Goal: Task Accomplishment & Management: Complete application form

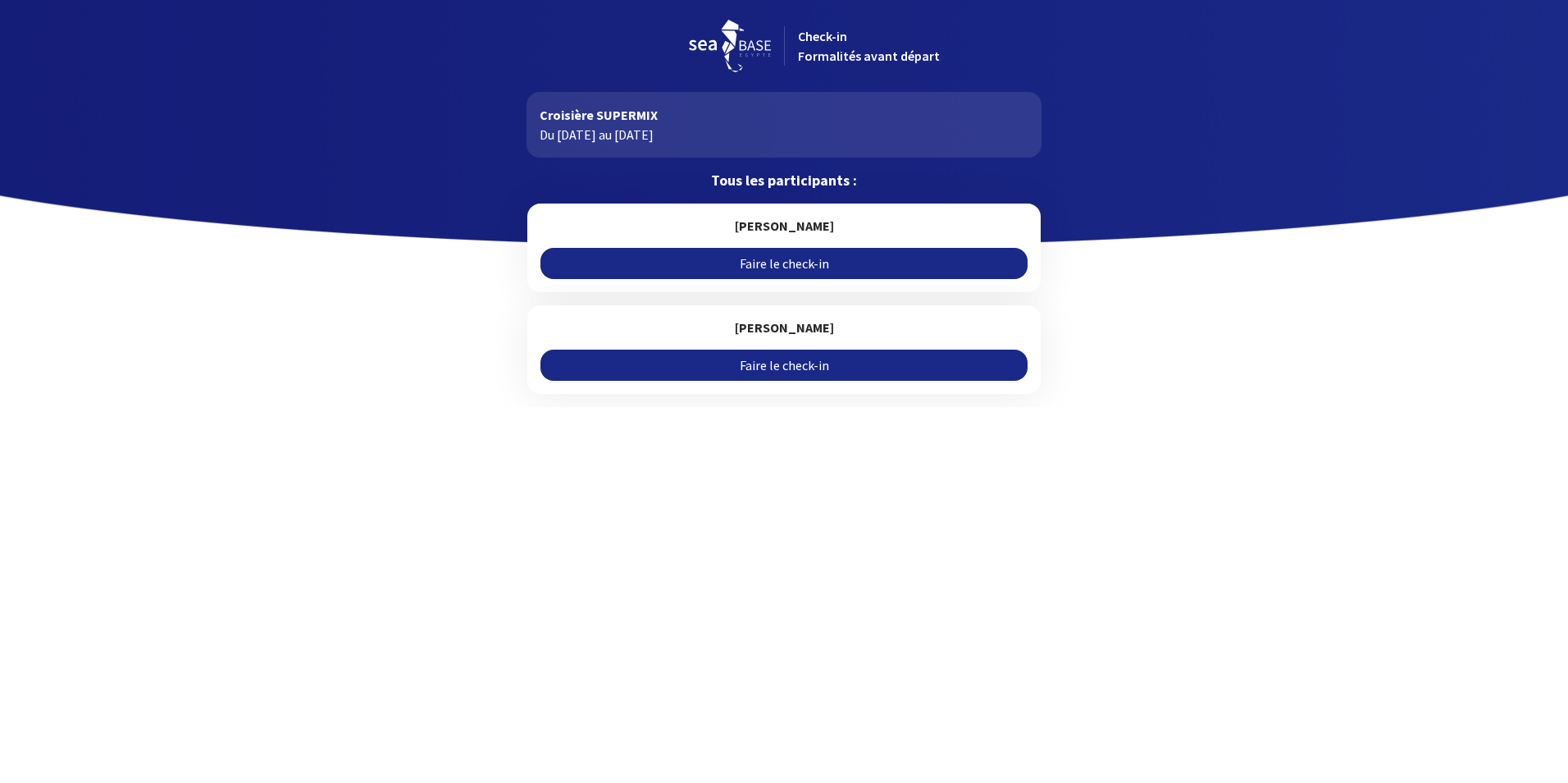
drag, startPoint x: 1226, startPoint y: 177, endPoint x: 798, endPoint y: 263, distance: 436.6
click at [798, 263] on link "Faire le check-in" at bounding box center [784, 264] width 486 height 31
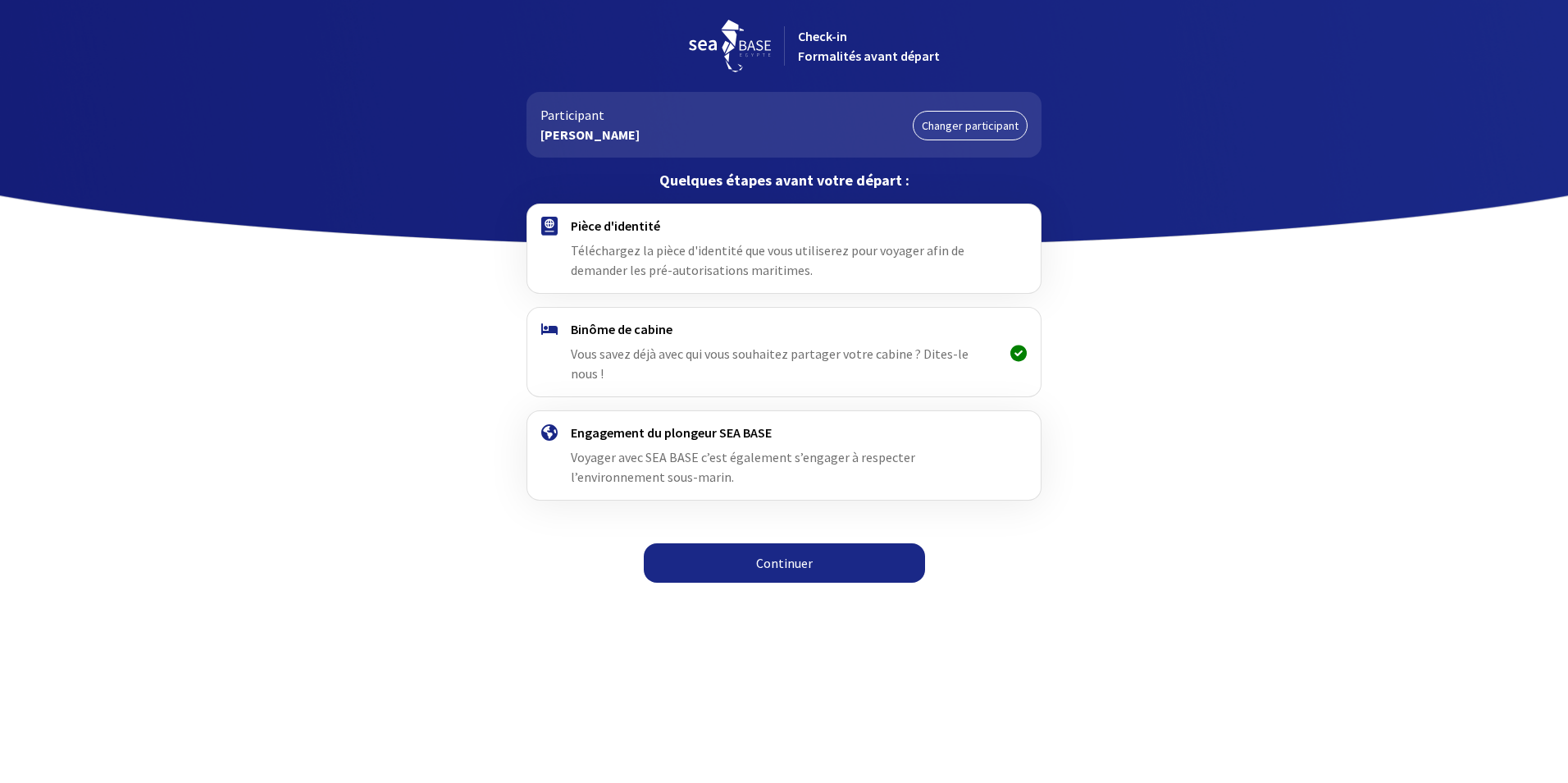
click at [830, 557] on link "Continuer" at bounding box center [784, 562] width 282 height 39
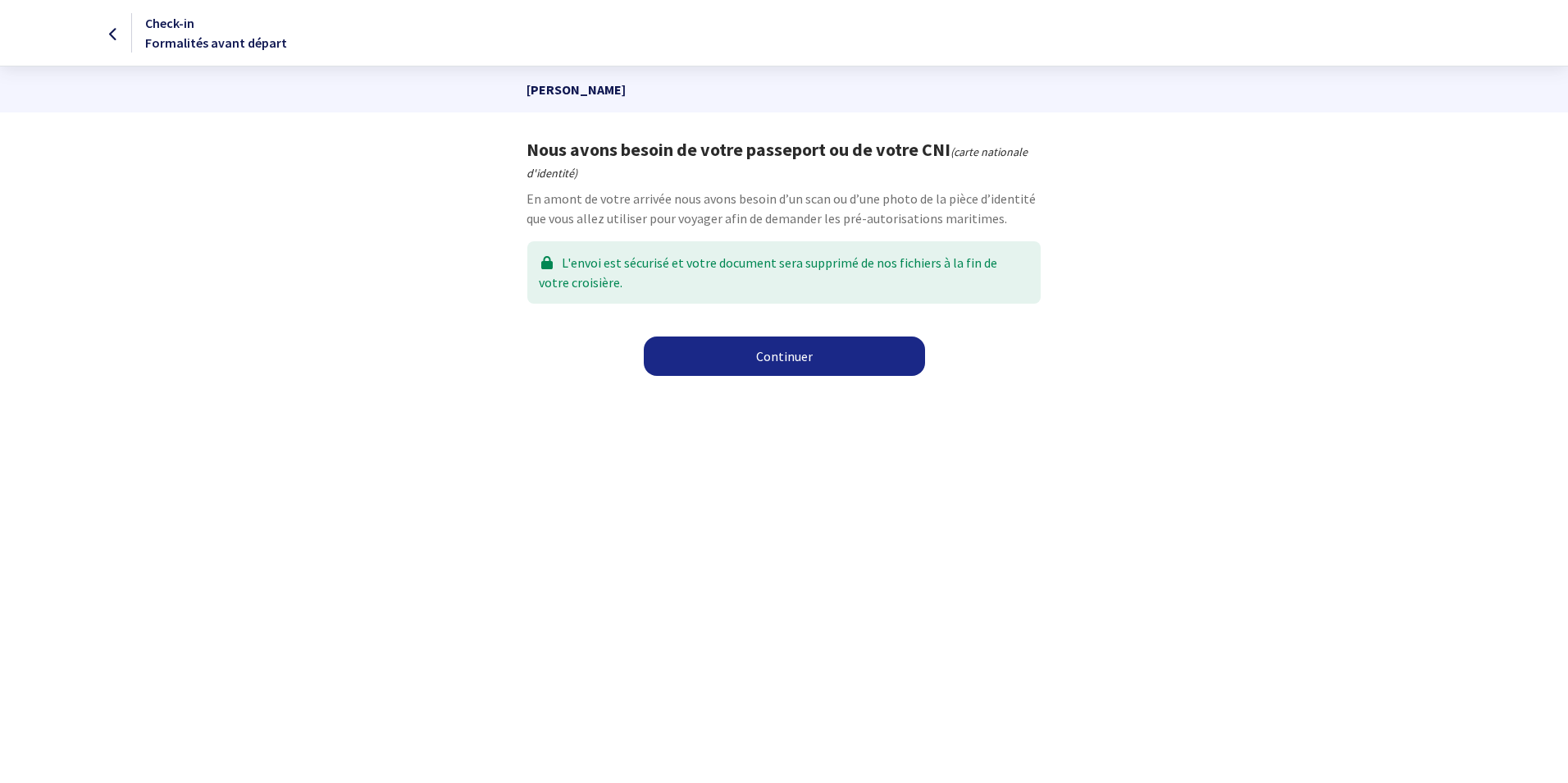
click at [786, 361] on link "Continuer" at bounding box center [784, 356] width 282 height 39
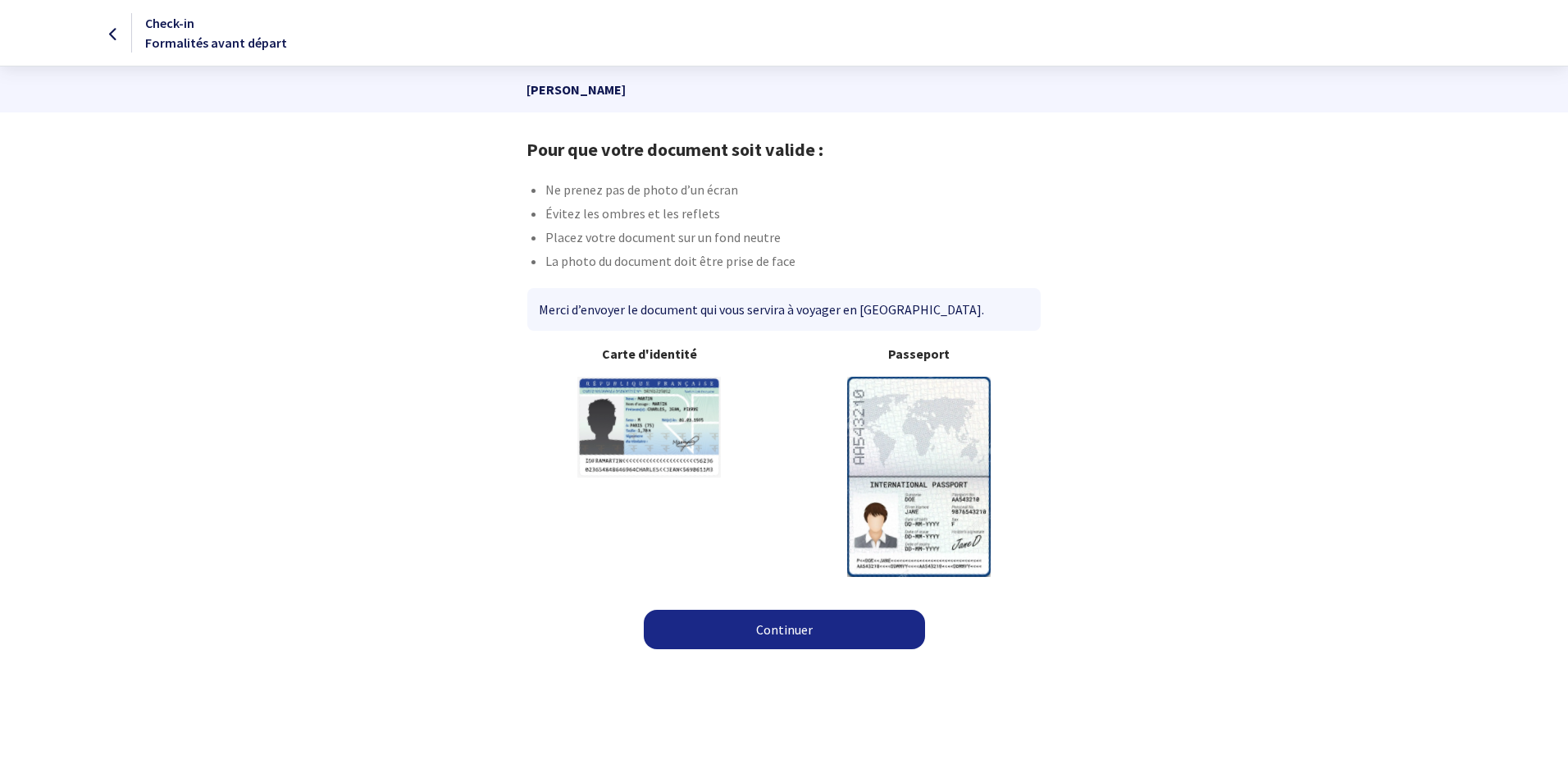
click at [774, 627] on link "Continuer" at bounding box center [784, 628] width 282 height 39
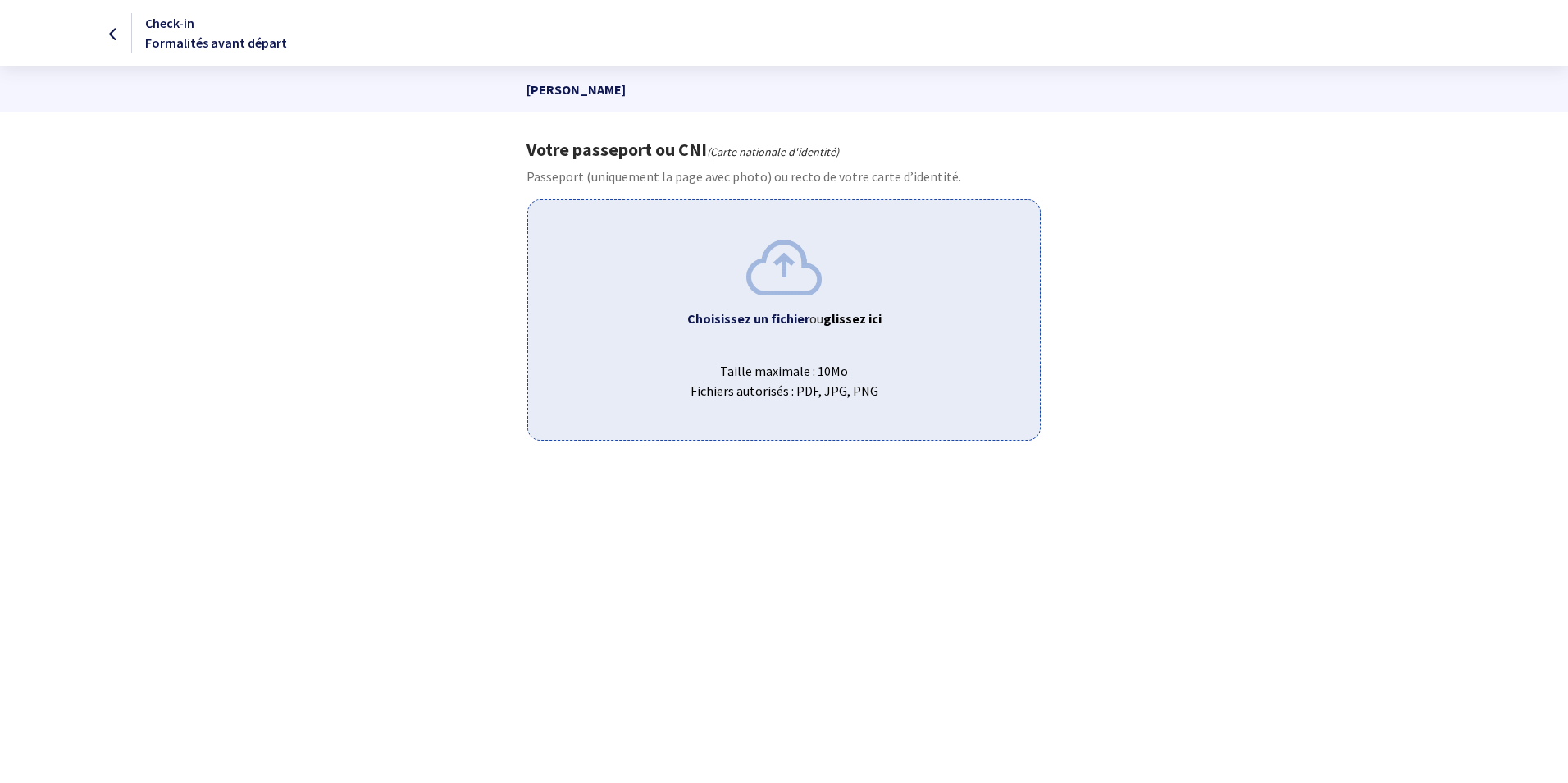
click at [784, 288] on img at bounding box center [784, 266] width 75 height 55
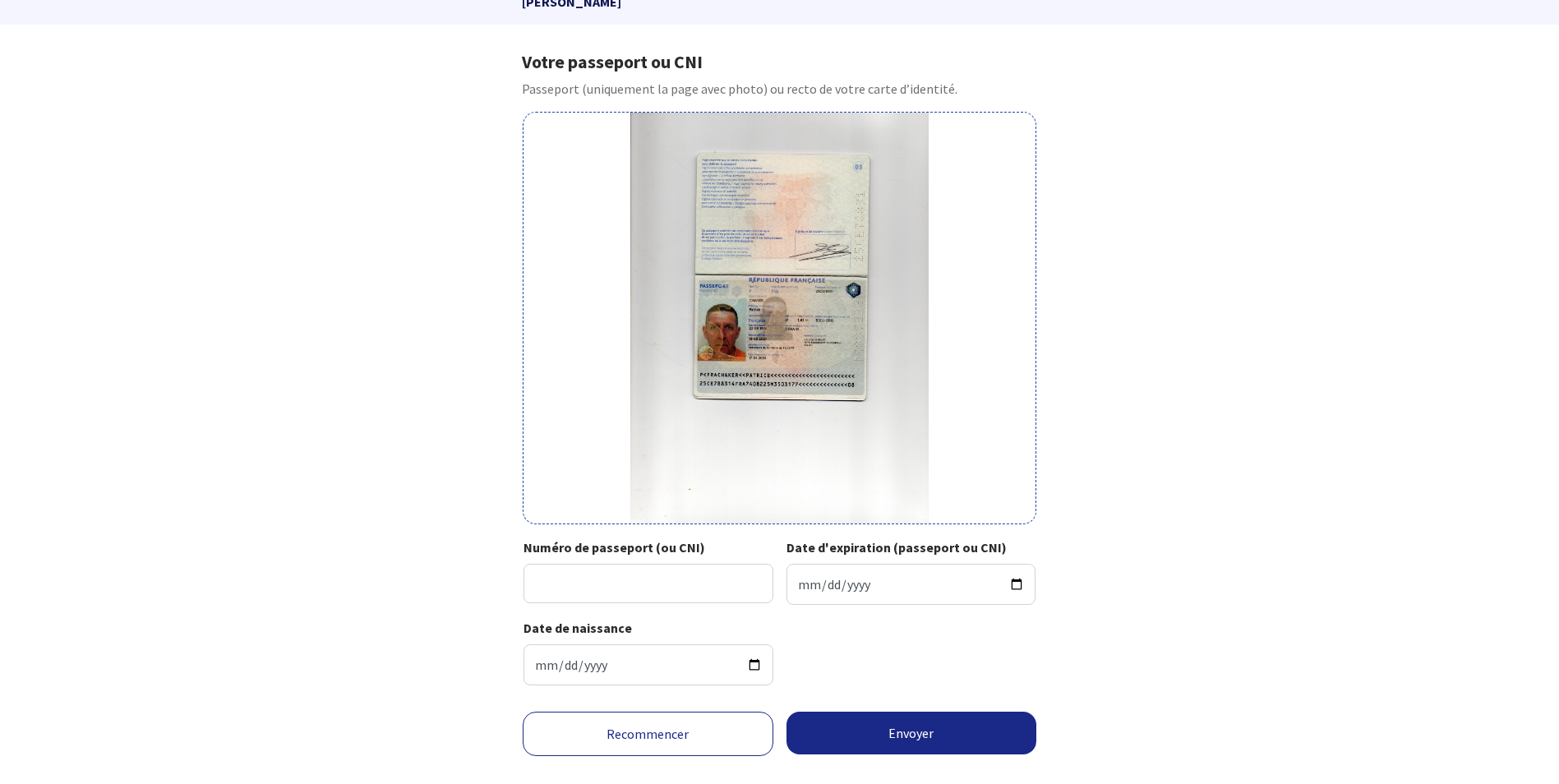
scroll to position [119, 0]
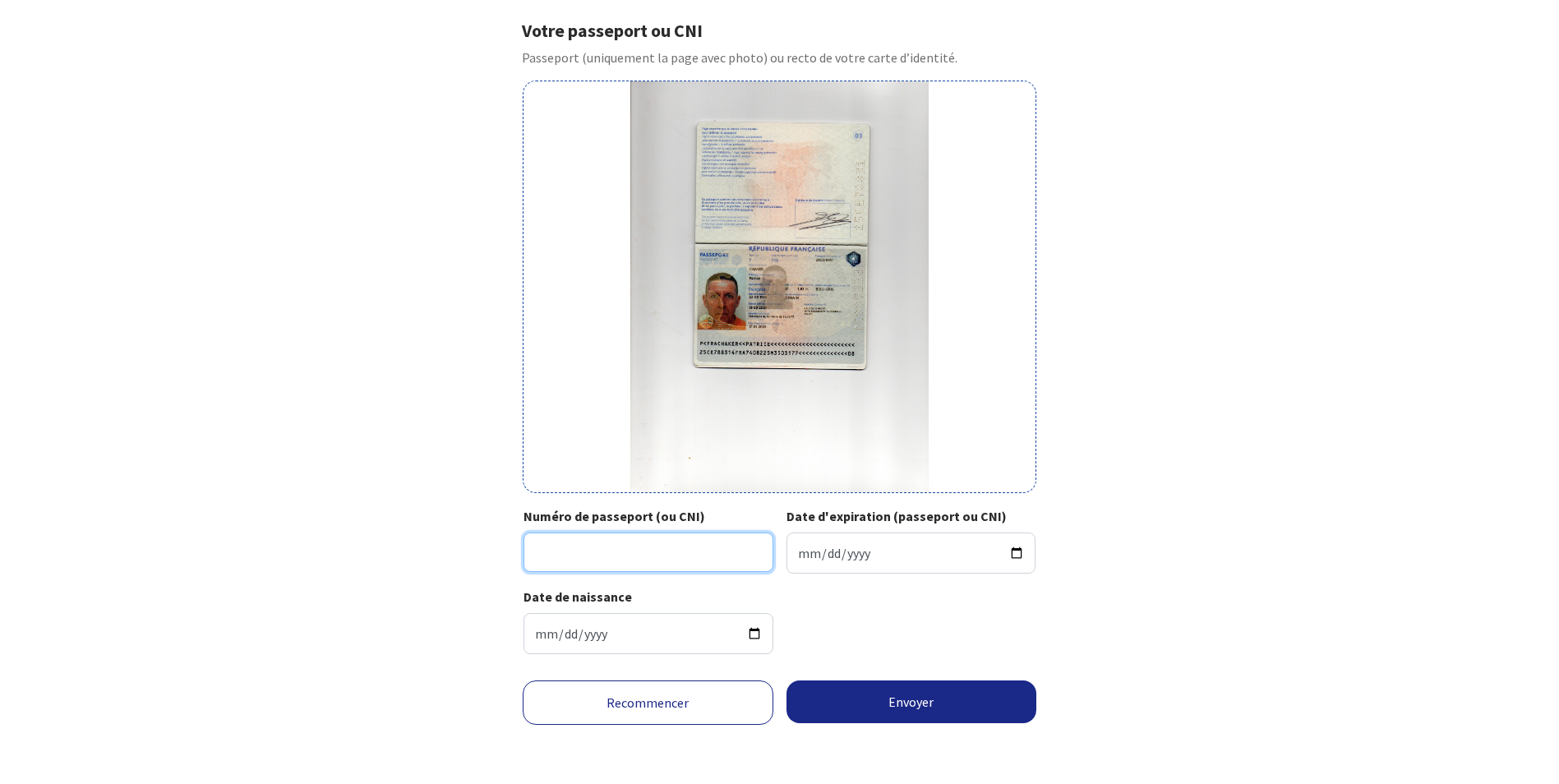
click at [620, 553] on input "Numéro de passeport (ou CNI)" at bounding box center [648, 552] width 250 height 39
click at [607, 551] on input "Numéro de passeport (ou CNI)" at bounding box center [648, 552] width 250 height 39
type input "25CE78831 5"
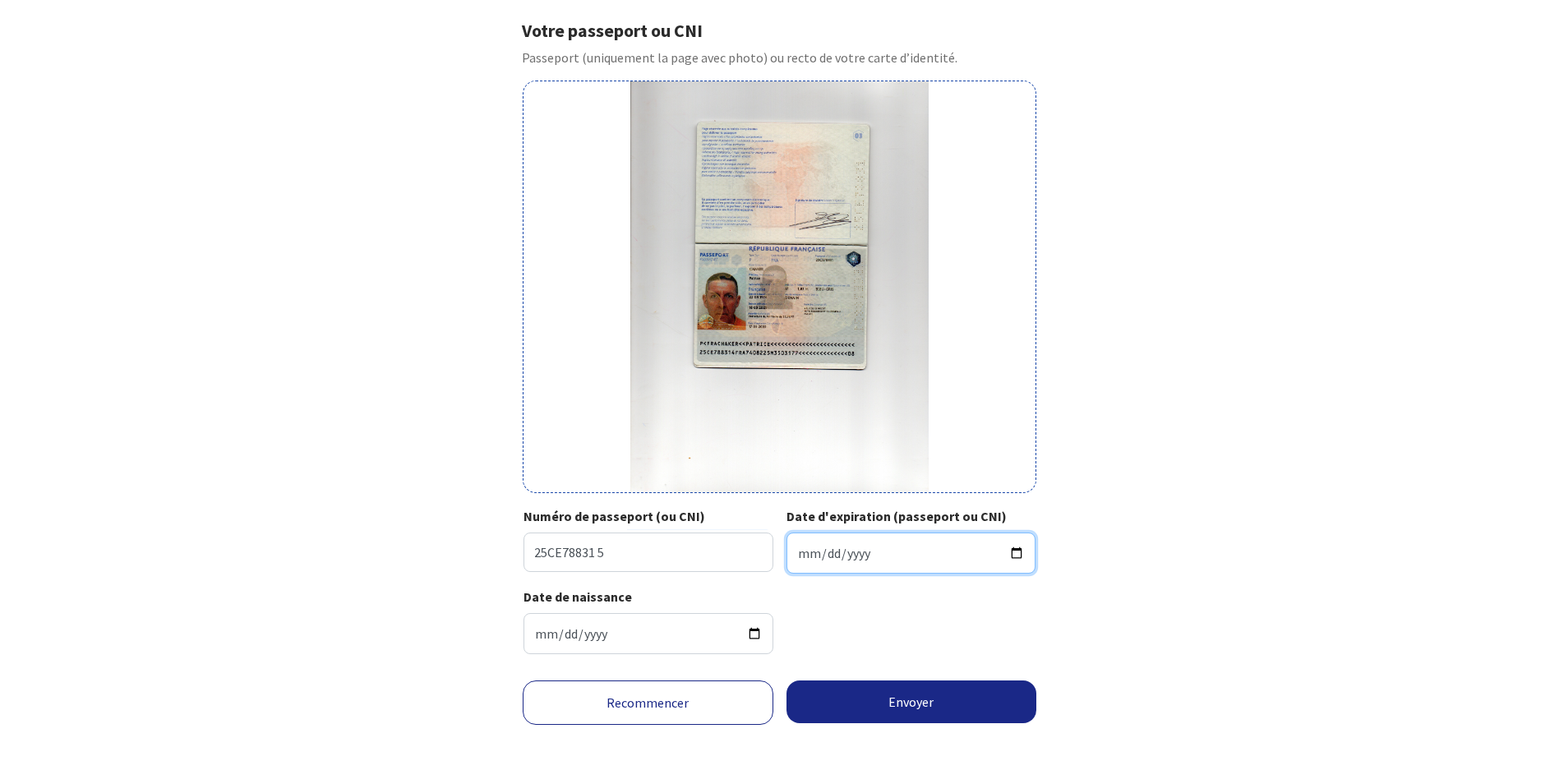
click at [874, 557] on input "Date d'expiration (passeport ou CNI)" at bounding box center [912, 553] width 250 height 41
type input "2035-03-17"
click at [896, 631] on div "Date de naissance 1974-08-22" at bounding box center [780, 626] width 512 height 80
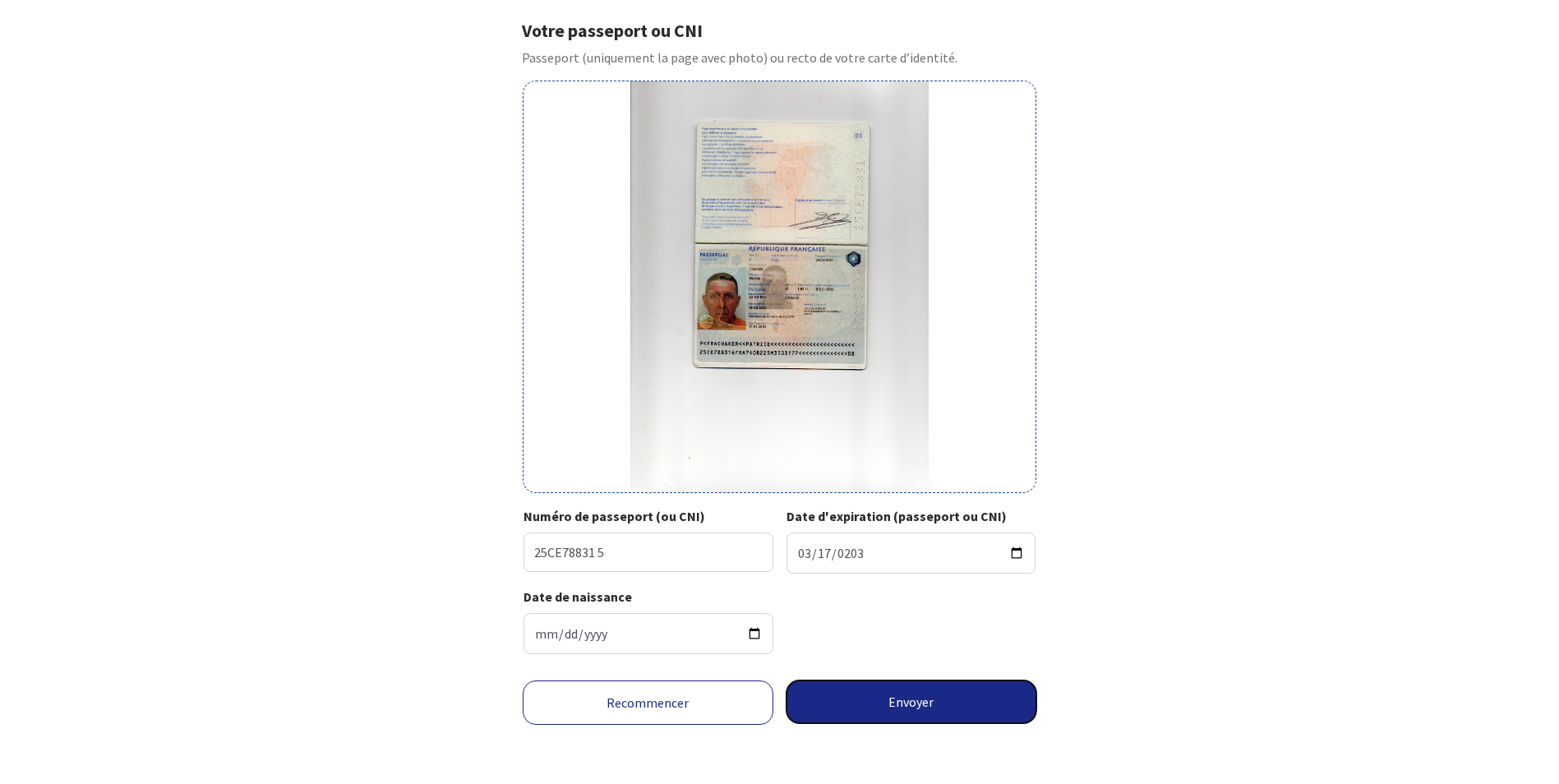
click at [917, 711] on button "Envoyer" at bounding box center [912, 701] width 250 height 43
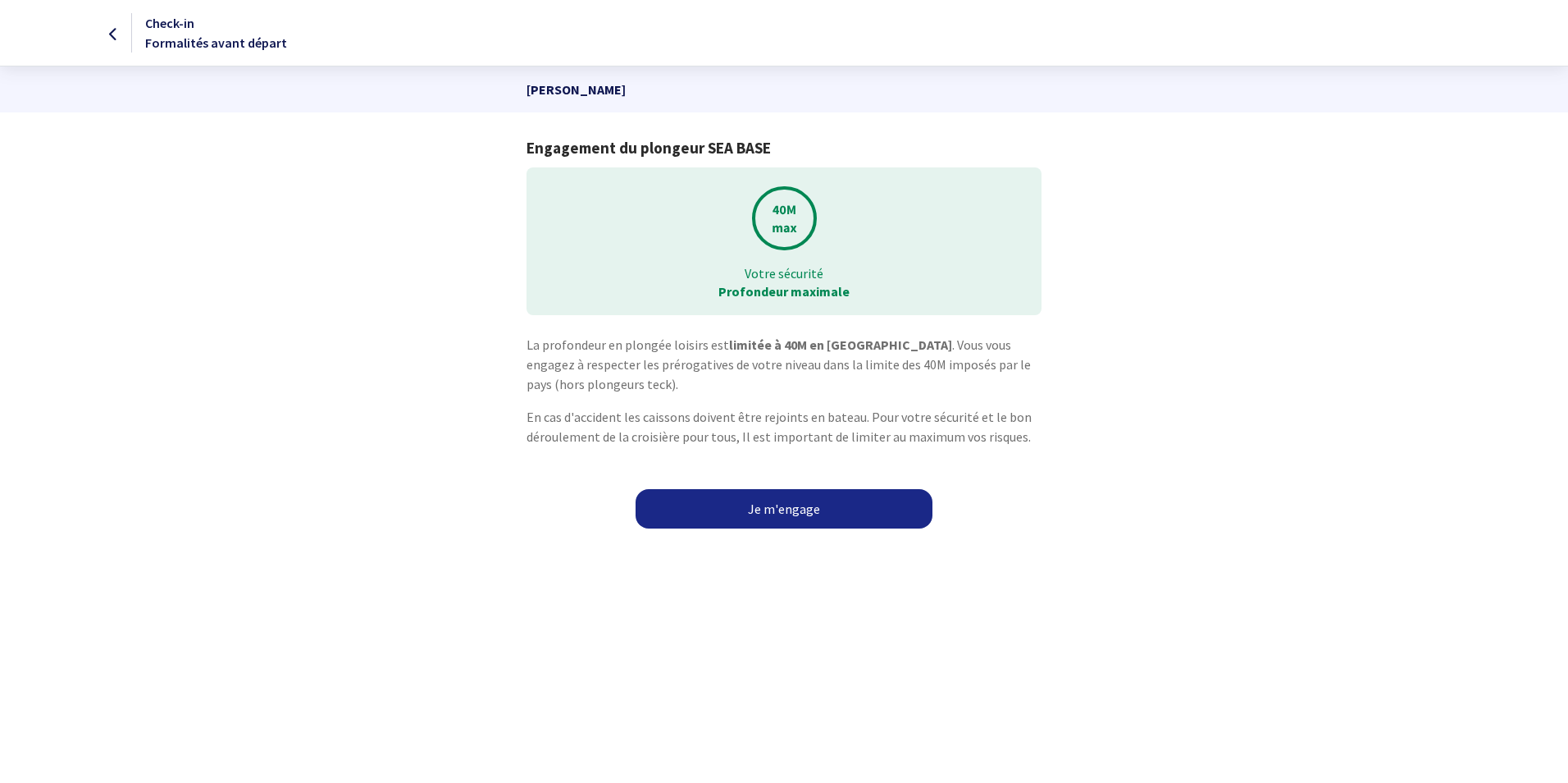
click at [778, 508] on link "Je m'engage" at bounding box center [784, 508] width 297 height 39
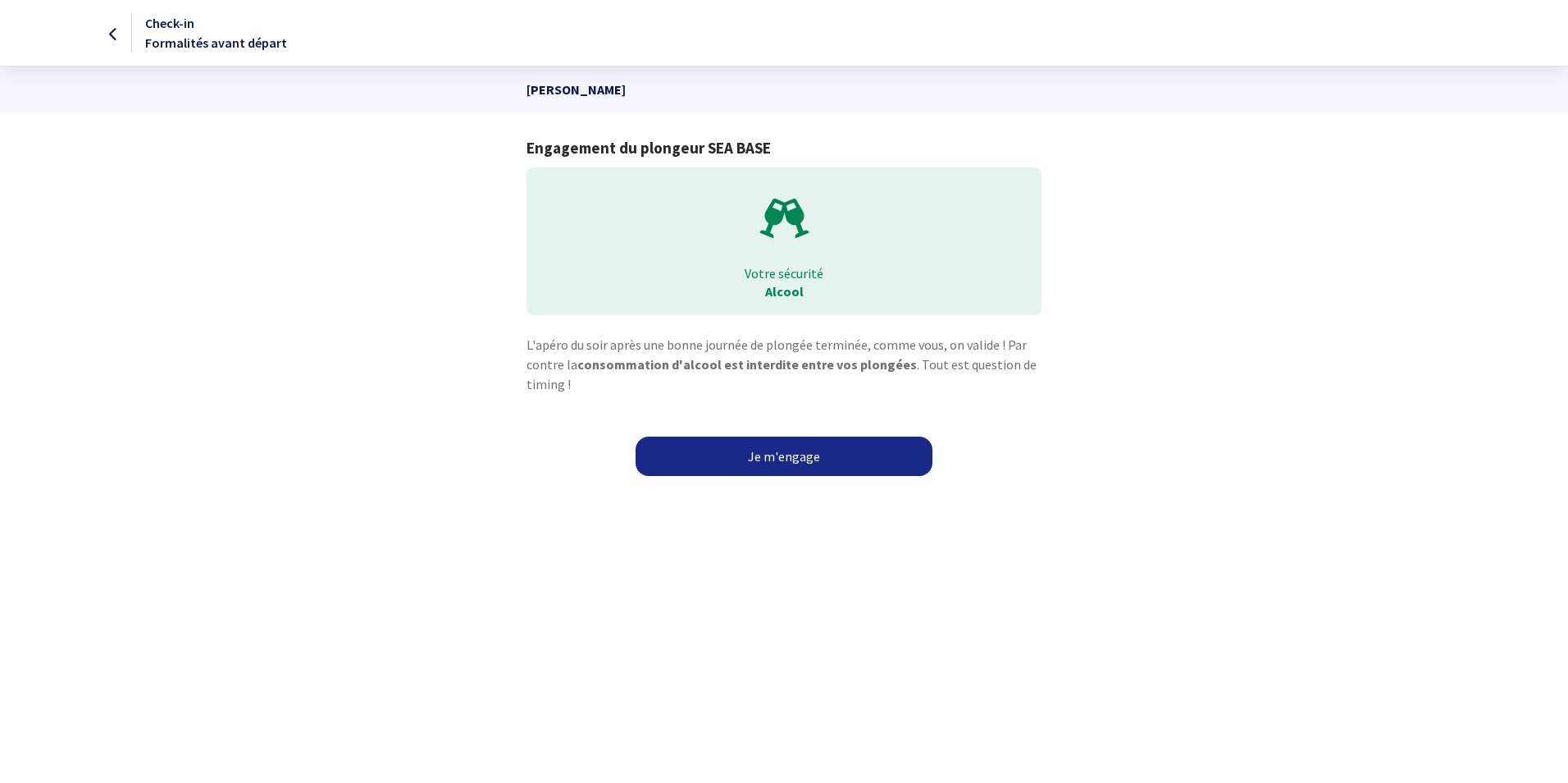
click at [784, 452] on link "Je m'engage" at bounding box center [784, 456] width 297 height 39
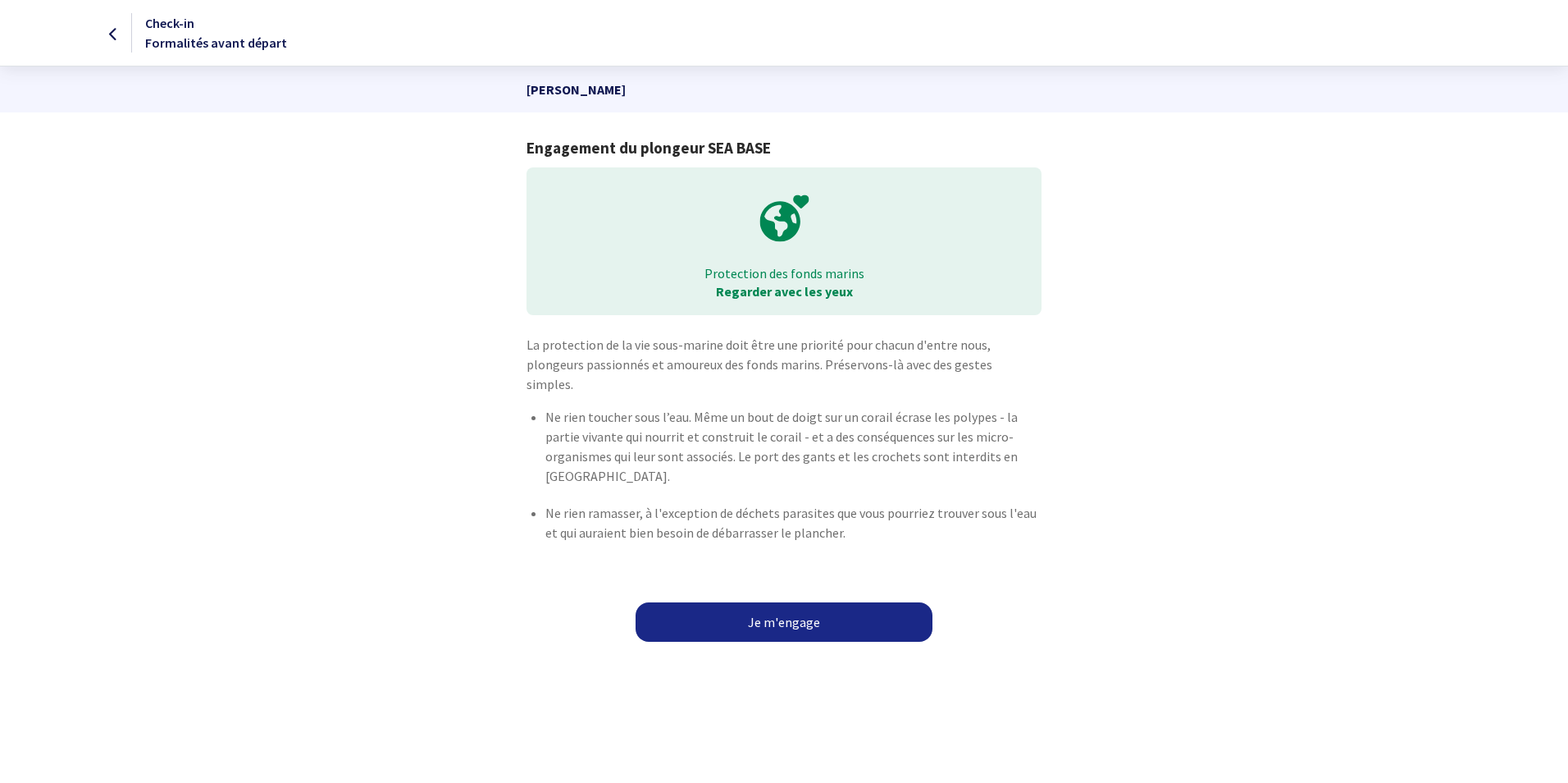
click at [779, 602] on link "Je m'engage" at bounding box center [784, 621] width 297 height 39
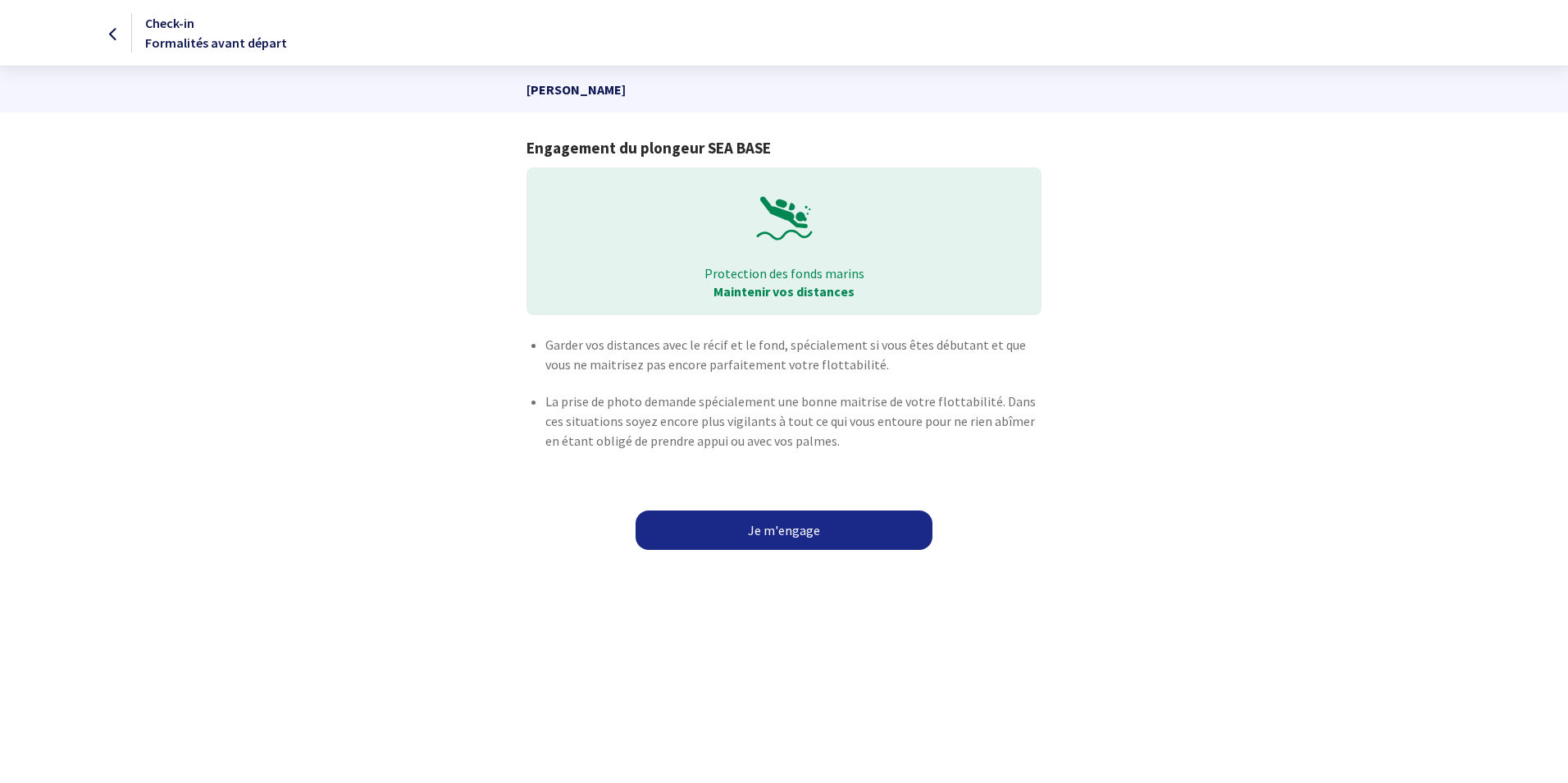
click at [794, 537] on link "Je m'engage" at bounding box center [784, 529] width 297 height 39
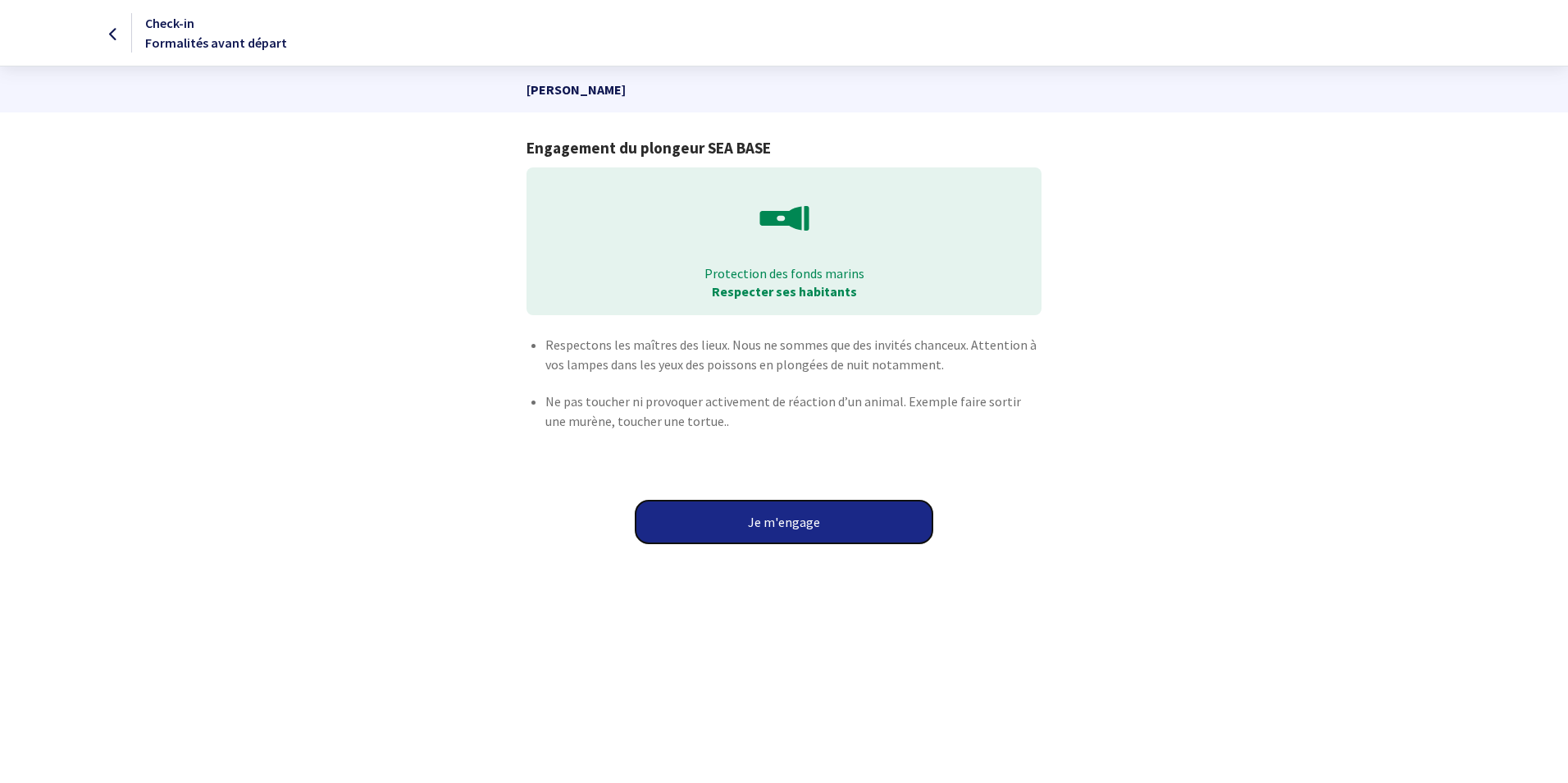
click at [800, 521] on button "Je m'engage" at bounding box center [784, 521] width 297 height 43
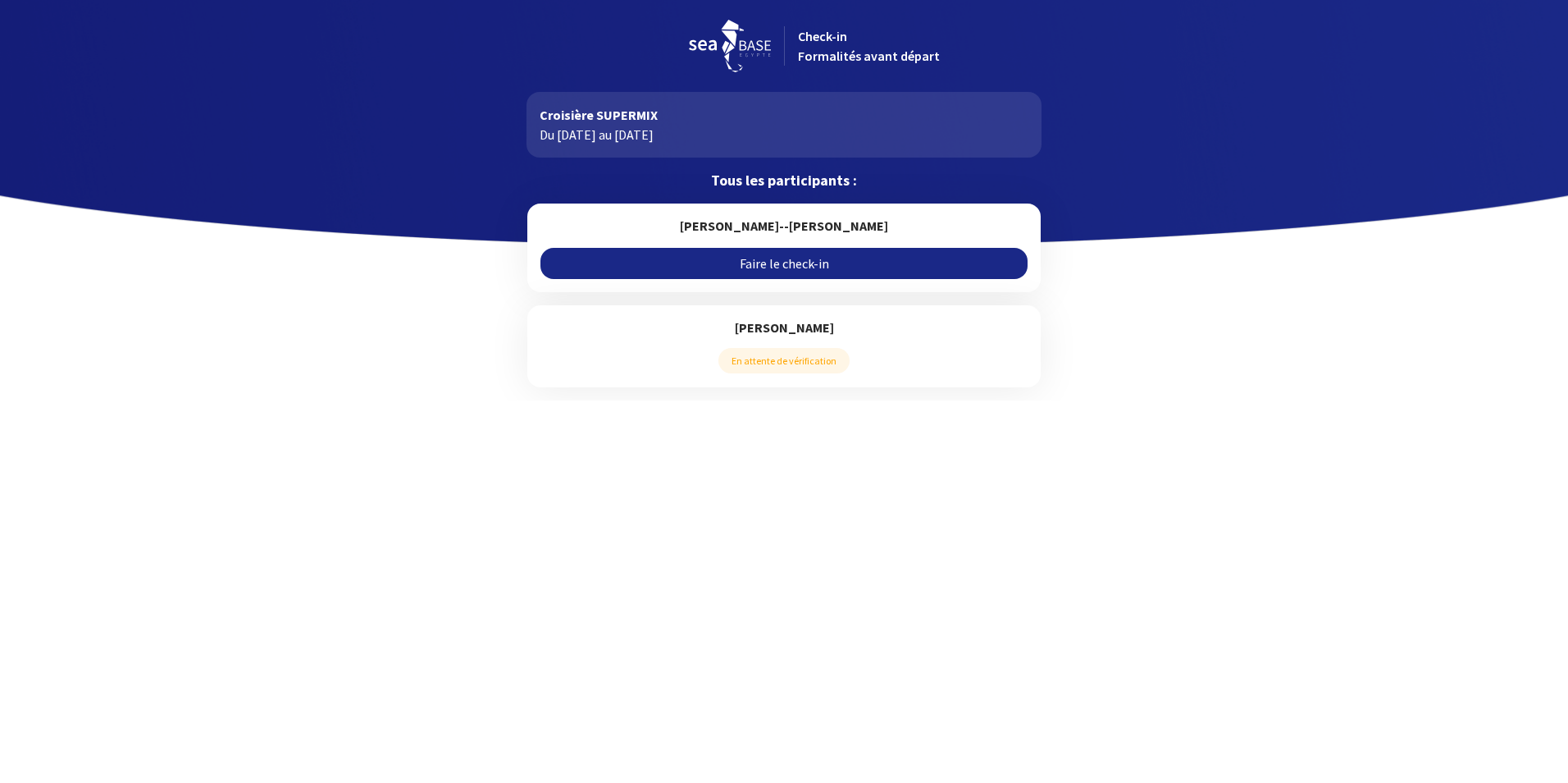
click at [801, 265] on link "Faire le check-in" at bounding box center [784, 264] width 486 height 31
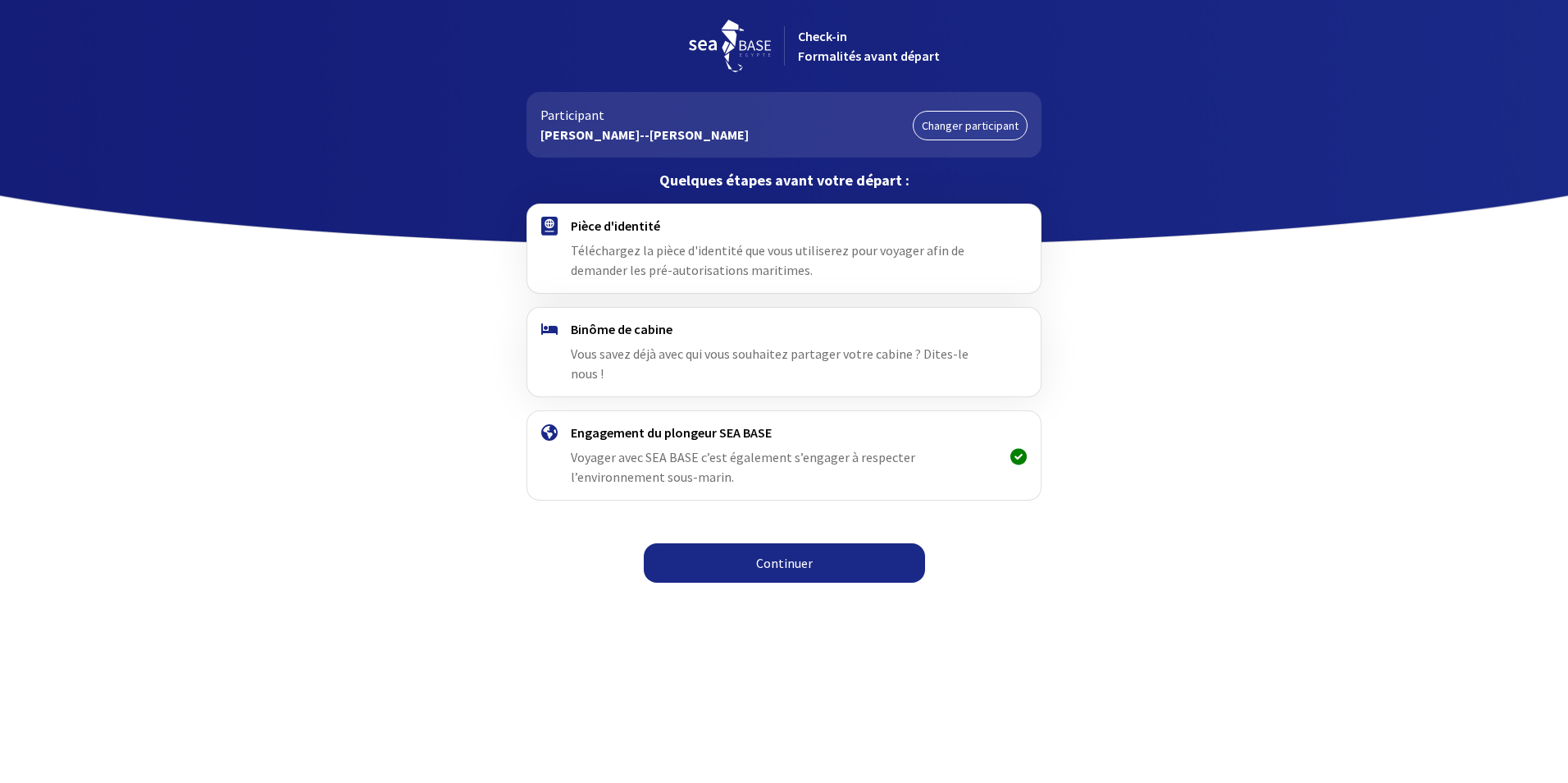
click at [784, 343] on div "Binôme de cabine Vous savez déjà avec qui vous souhaitez partager votre cabine …" at bounding box center [784, 352] width 425 height 63
click at [800, 543] on link "Continuer" at bounding box center [784, 562] width 282 height 39
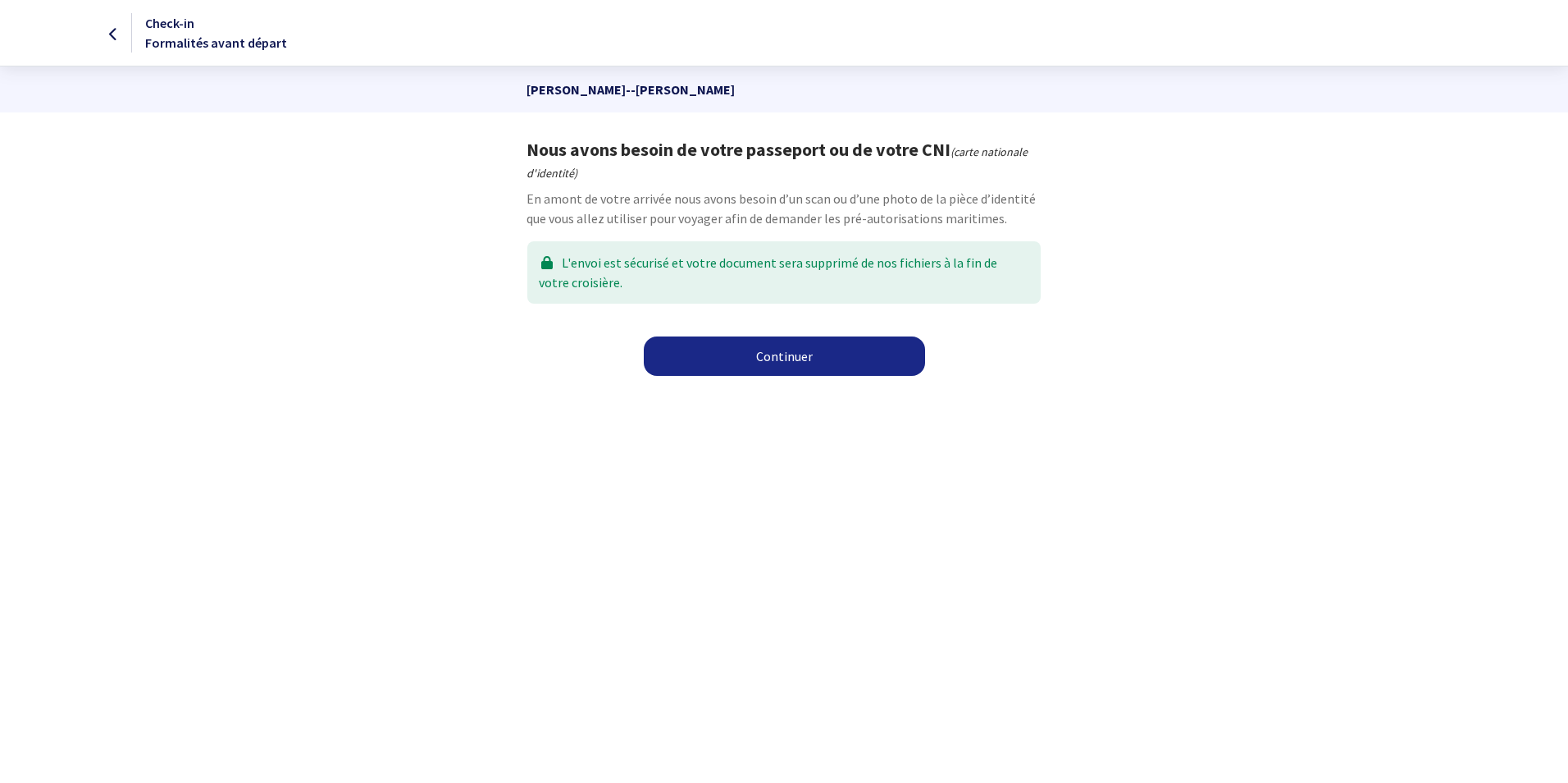
click at [793, 357] on link "Continuer" at bounding box center [784, 356] width 282 height 39
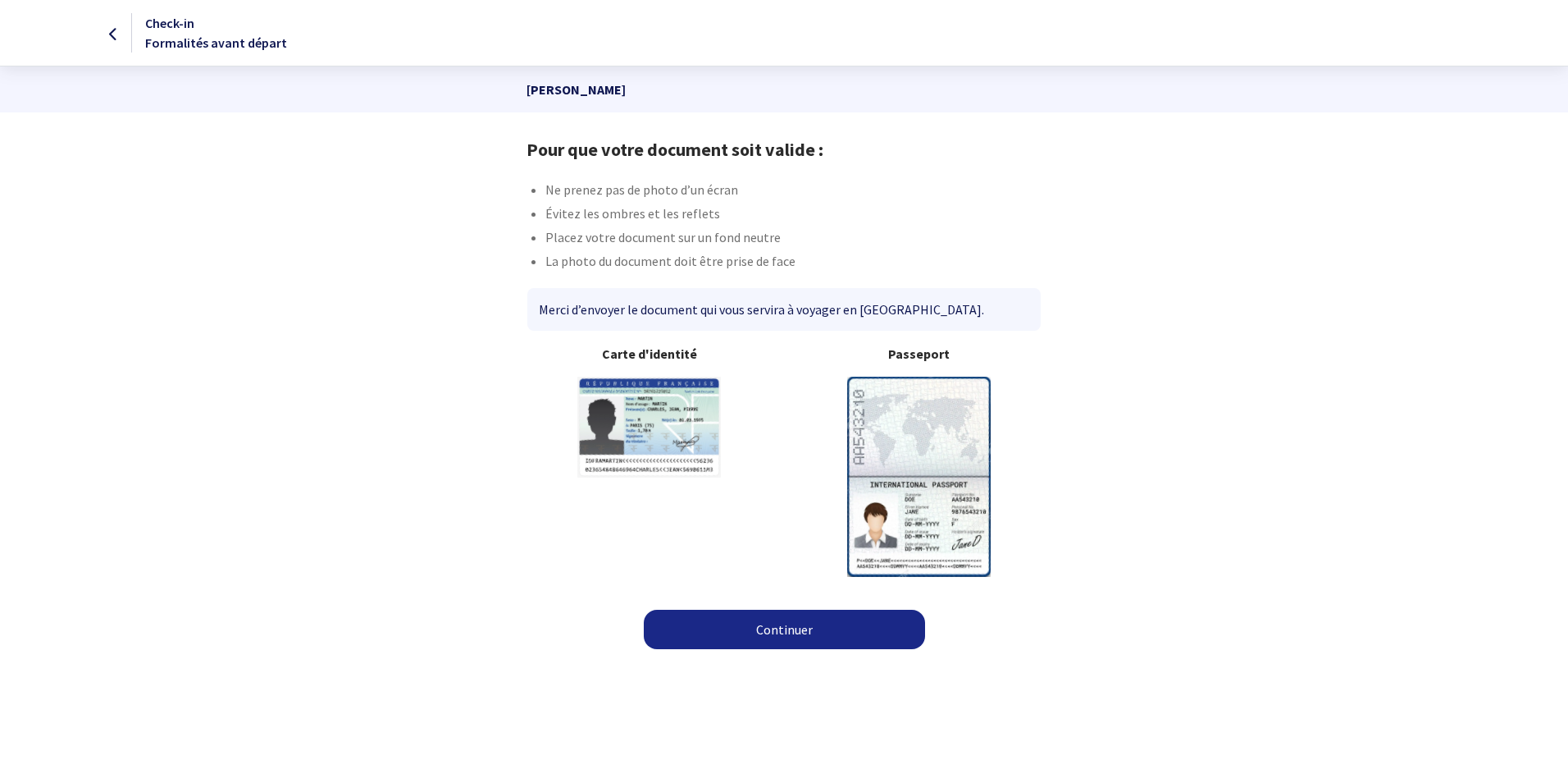
click at [791, 620] on link "Continuer" at bounding box center [784, 628] width 282 height 39
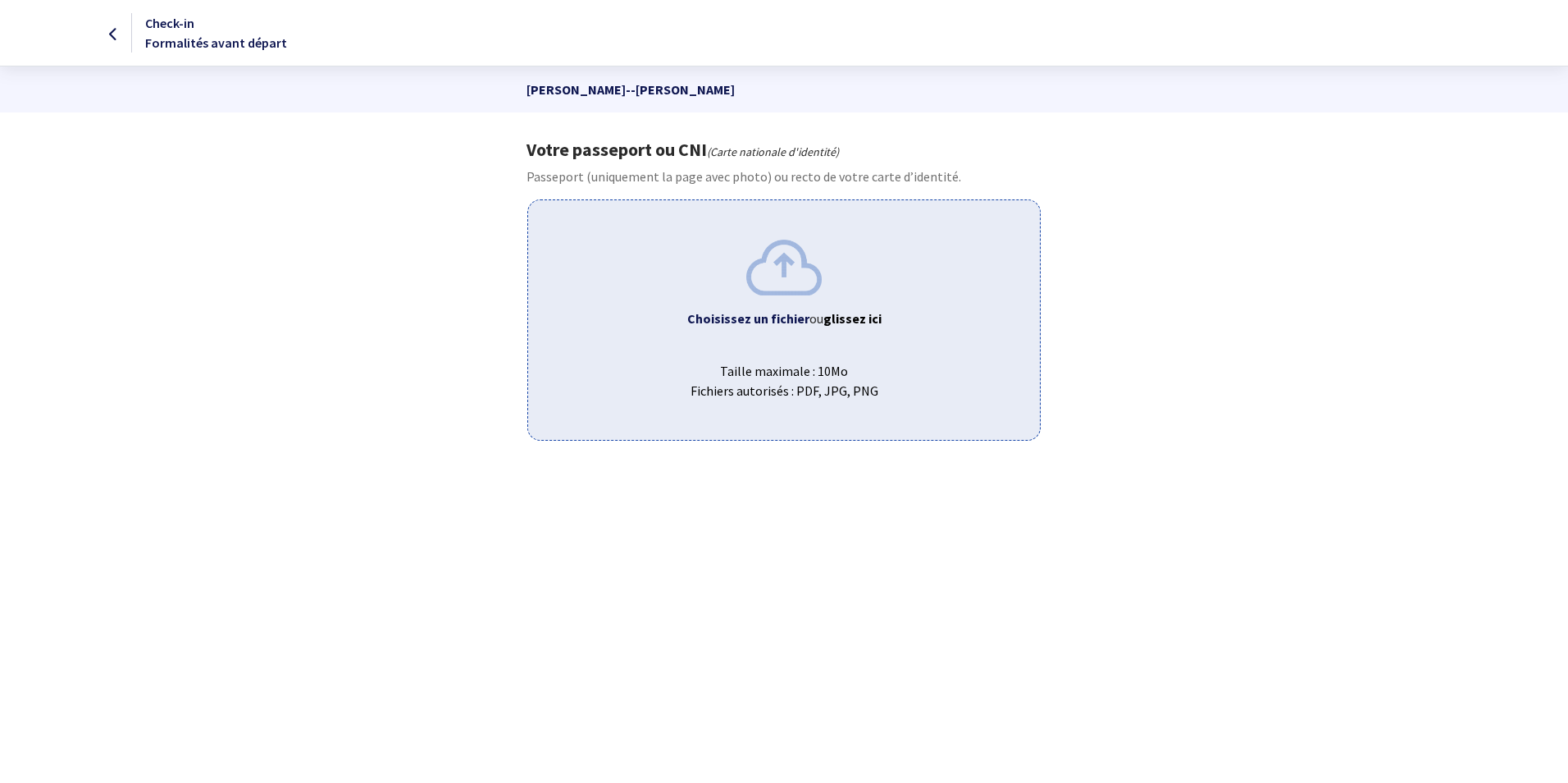
click at [768, 296] on div "Choisissez un fichier ou glissez ici Taille maximale : 10Mo Fichiers autorisés …" at bounding box center [784, 319] width 513 height 240
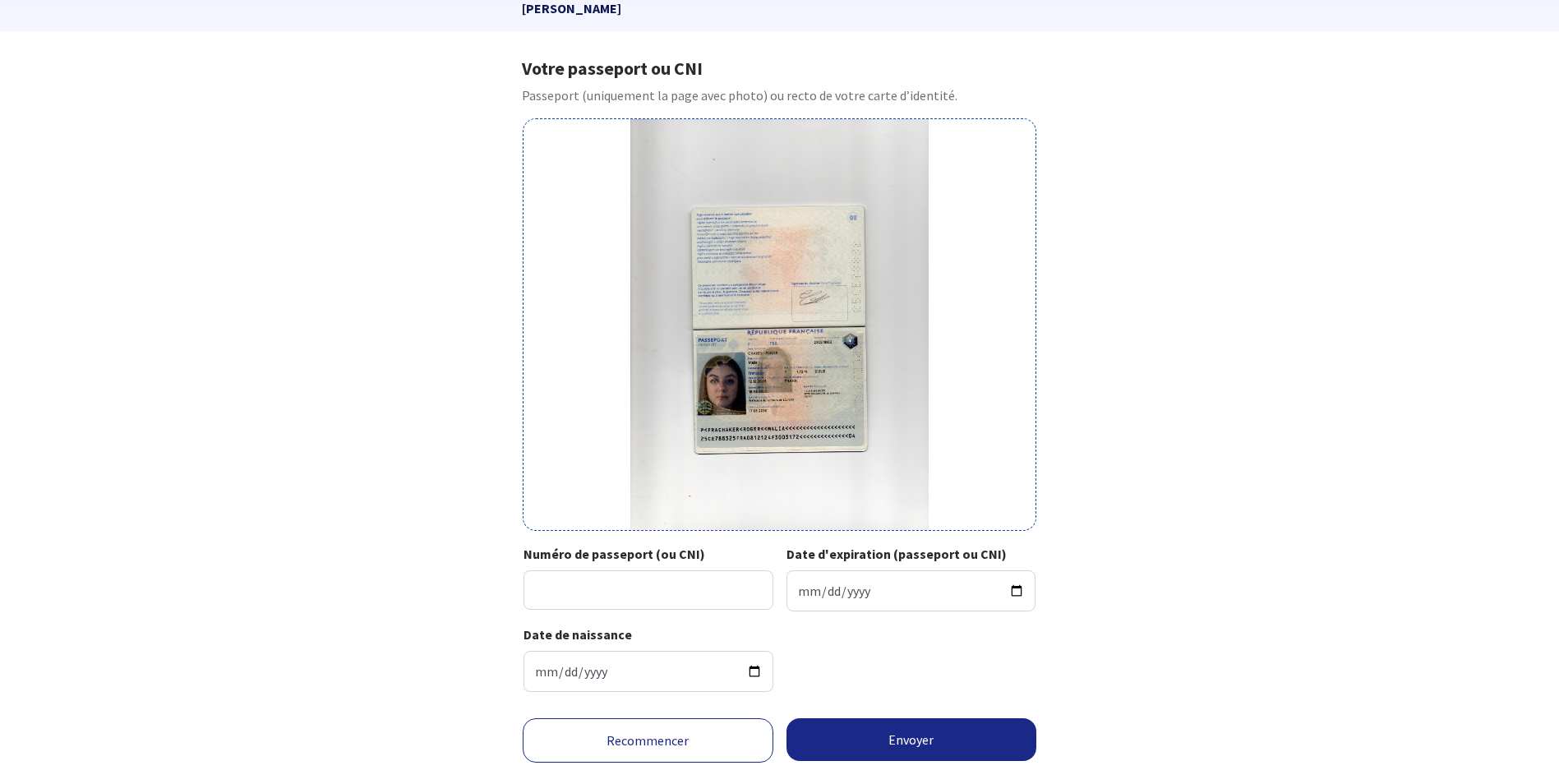
scroll to position [119, 0]
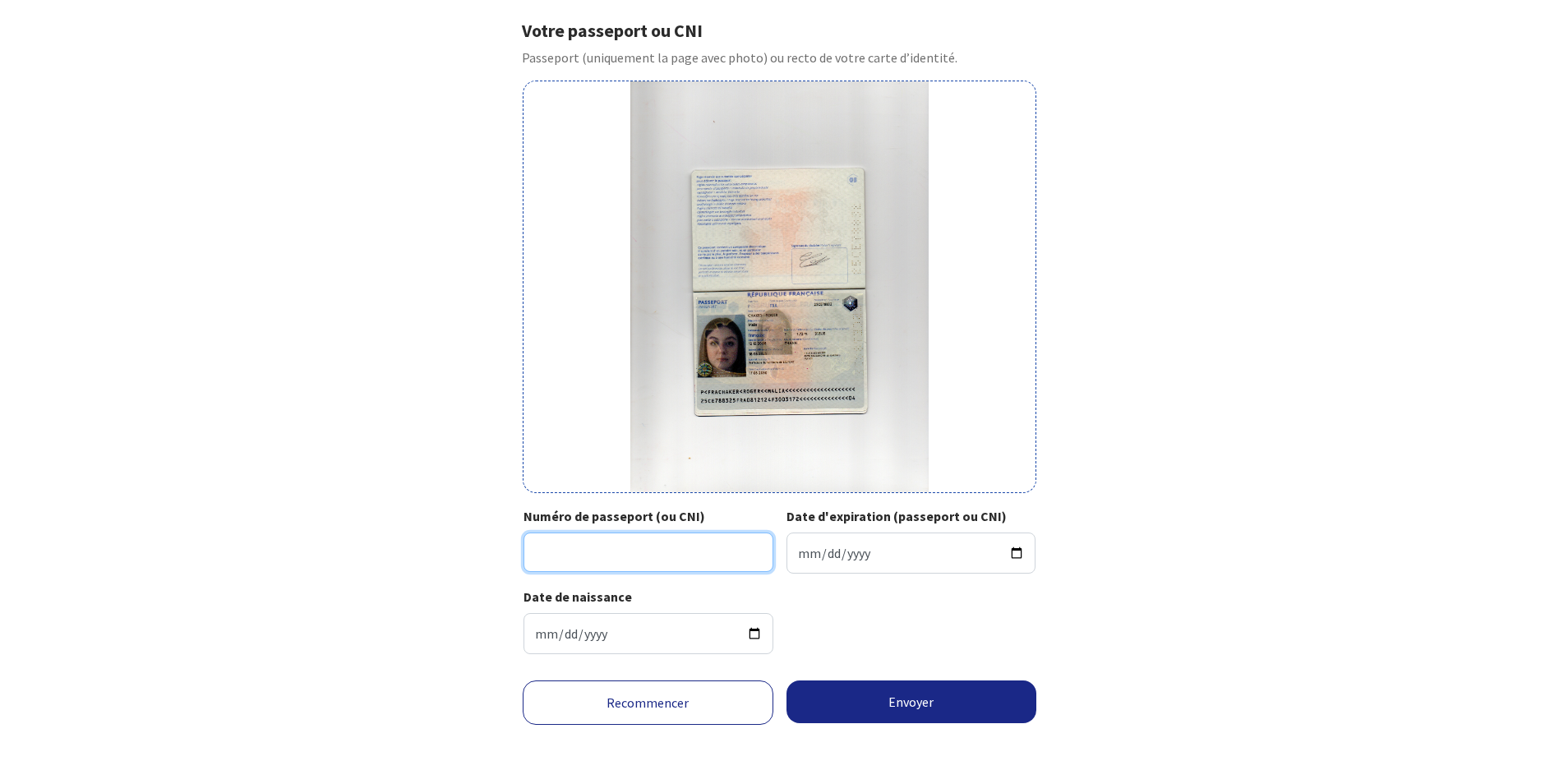
click at [590, 545] on input "Numéro de passeport (ou CNI)" at bounding box center [648, 552] width 250 height 39
type input "25CE78832 6"
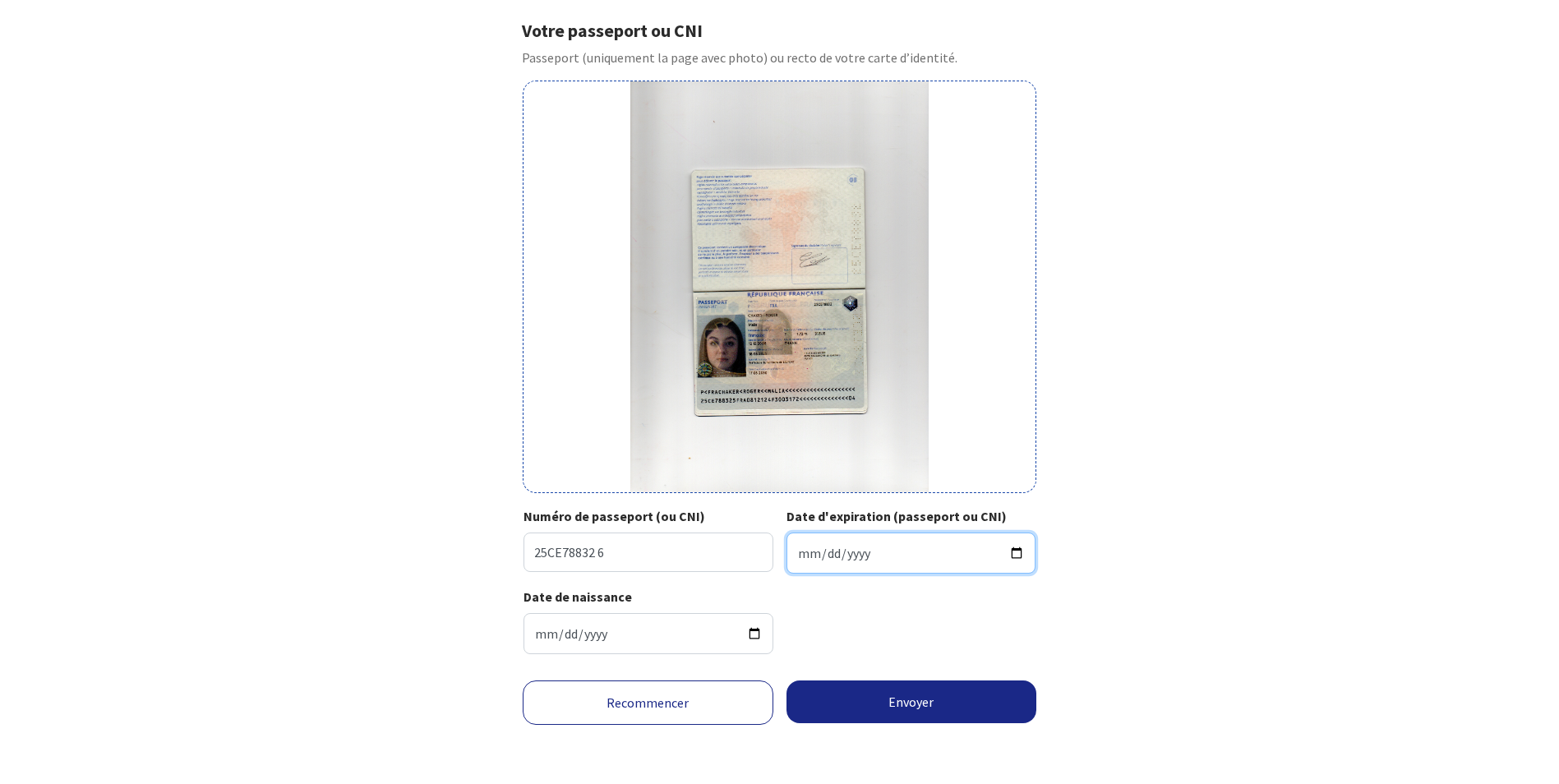
click at [850, 556] on input "Date d'expiration (passeport ou CNI)" at bounding box center [912, 553] width 250 height 41
click at [805, 551] on input "Date d'expiration (passeport ou CNI)" at bounding box center [912, 553] width 250 height 41
click at [804, 552] on input "Date d'expiration (passeport ou CNI)" at bounding box center [912, 553] width 250 height 41
click at [803, 559] on input "Date d'expiration (passeport ou CNI)" at bounding box center [912, 553] width 250 height 41
type input "[DATE]"
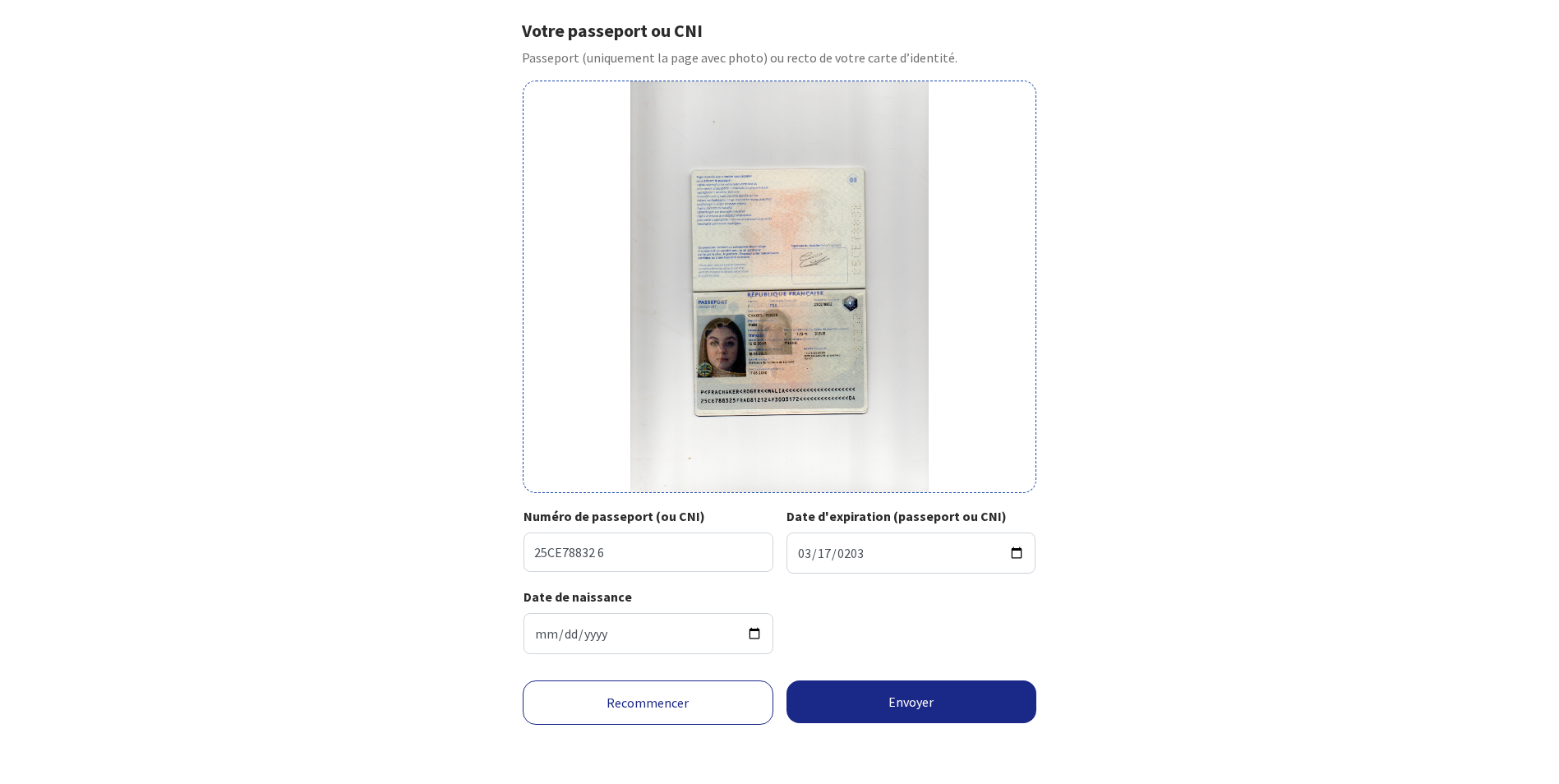
click at [1054, 590] on div "Votre passeport ou CNI Passeport (uniquement la page avec photo) ou recto de vo…" at bounding box center [780, 343] width 929 height 647
click at [938, 697] on button "Envoyer" at bounding box center [912, 701] width 250 height 43
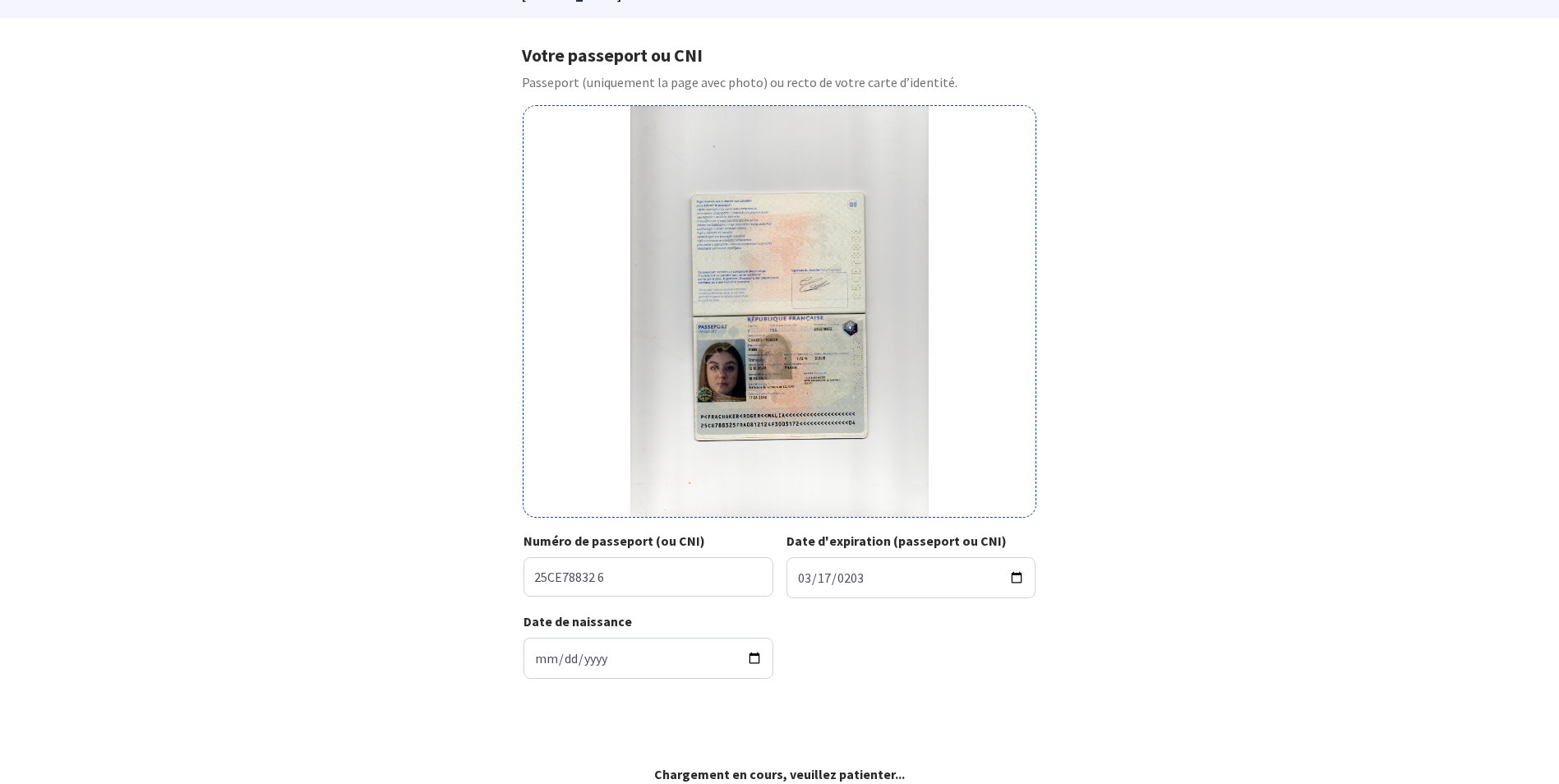
scroll to position [95, 0]
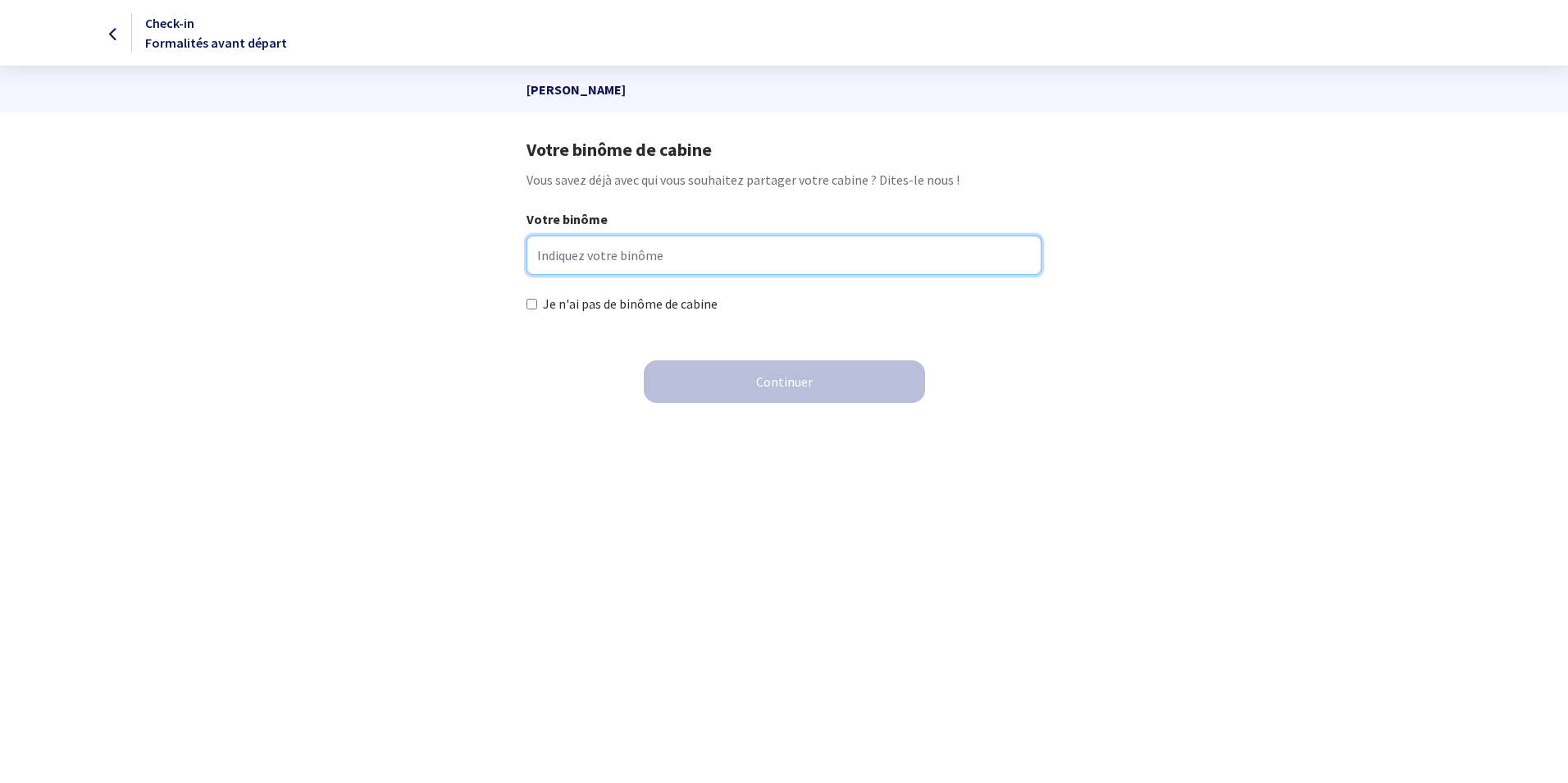
click at [602, 256] on input "Votre binôme" at bounding box center [784, 255] width 514 height 39
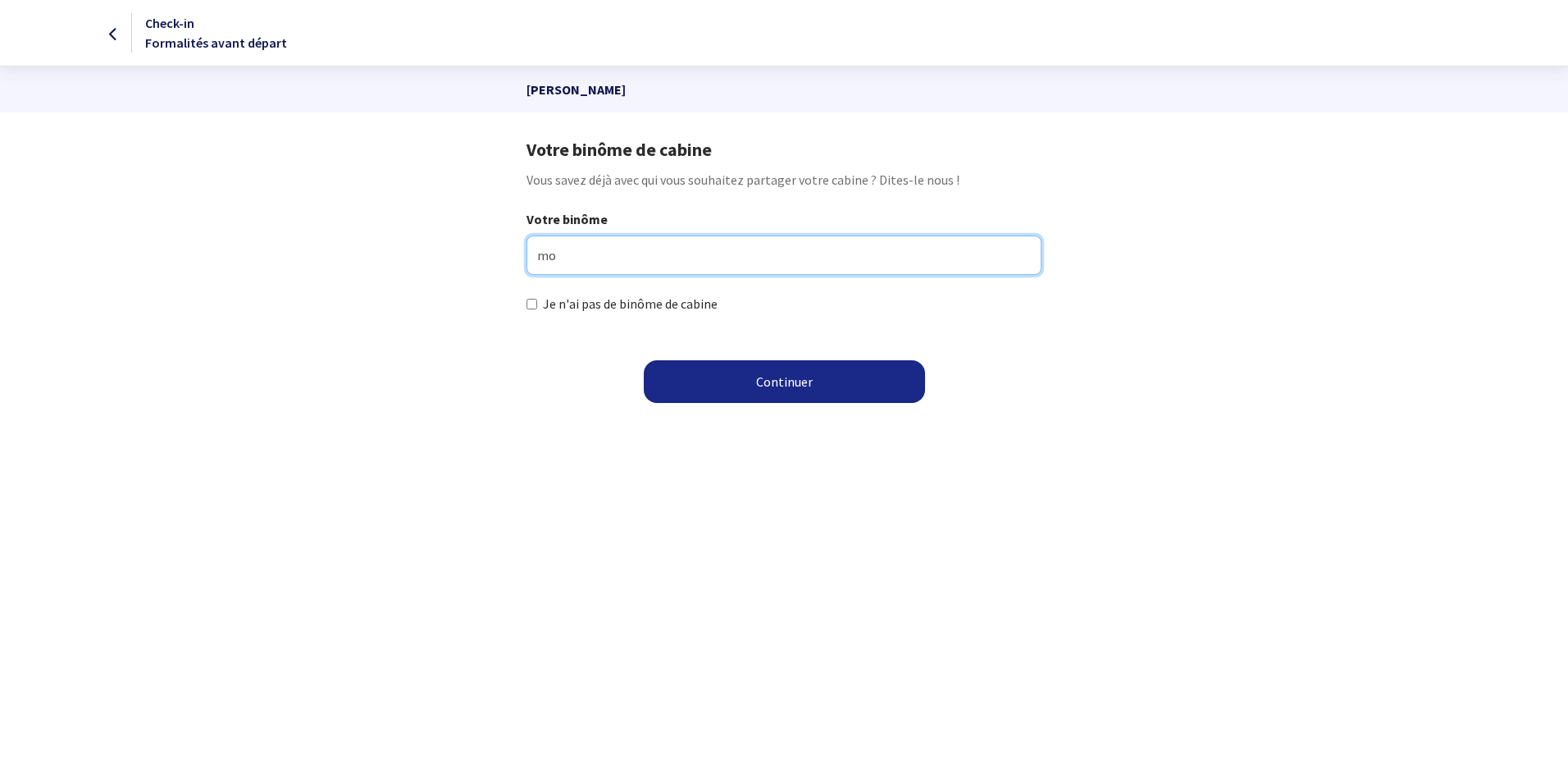
type input "m"
click at [658, 264] on input "Mon pere PAtrice" at bounding box center [784, 255] width 514 height 39
type input "Mon père Chaker Patrice"
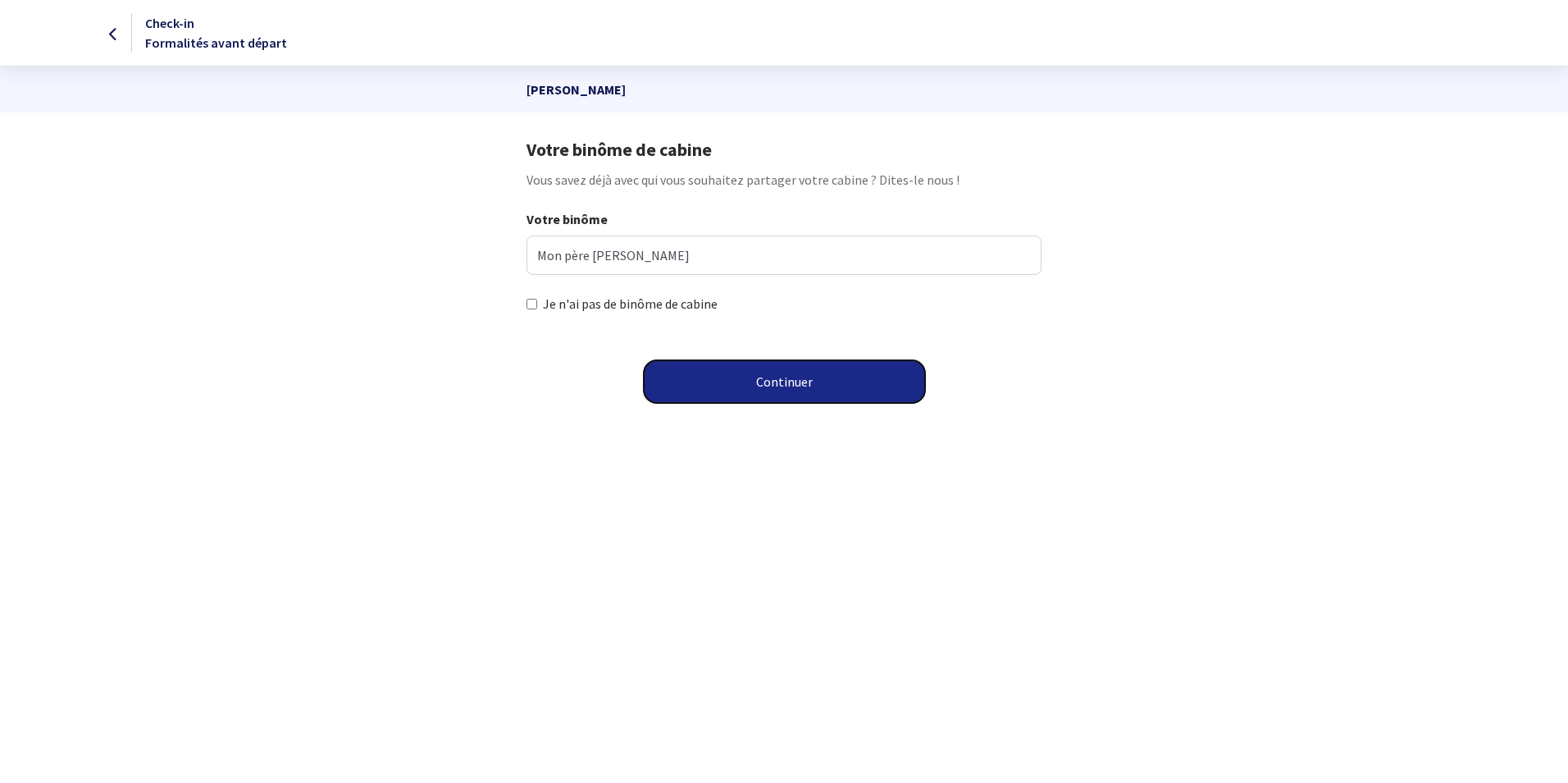
click at [801, 377] on button "Continuer" at bounding box center [784, 381] width 282 height 43
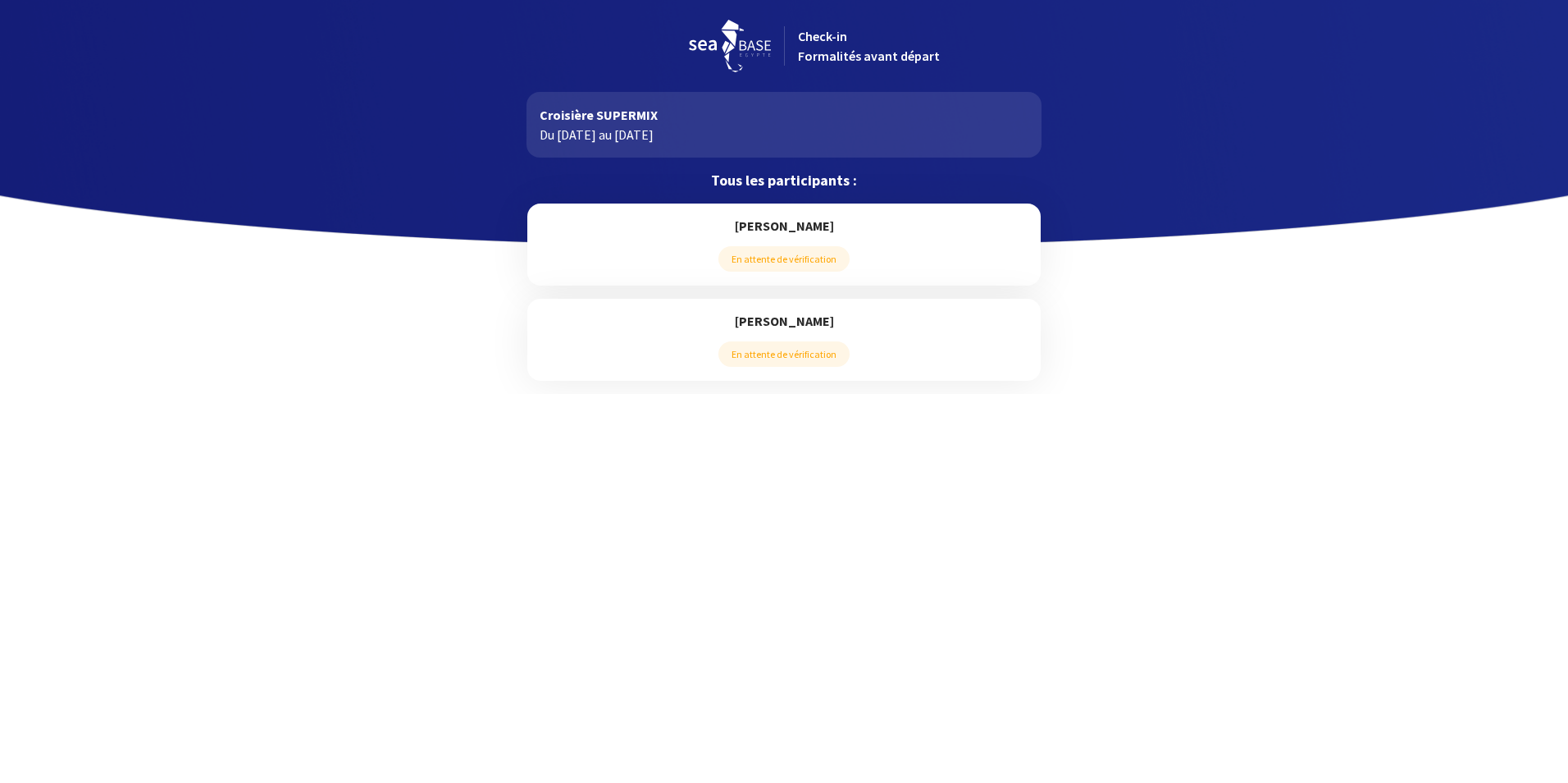
click at [937, 237] on div "[PERSON_NAME] En attente de vérification" at bounding box center [784, 245] width 513 height 82
